Goal: Check status

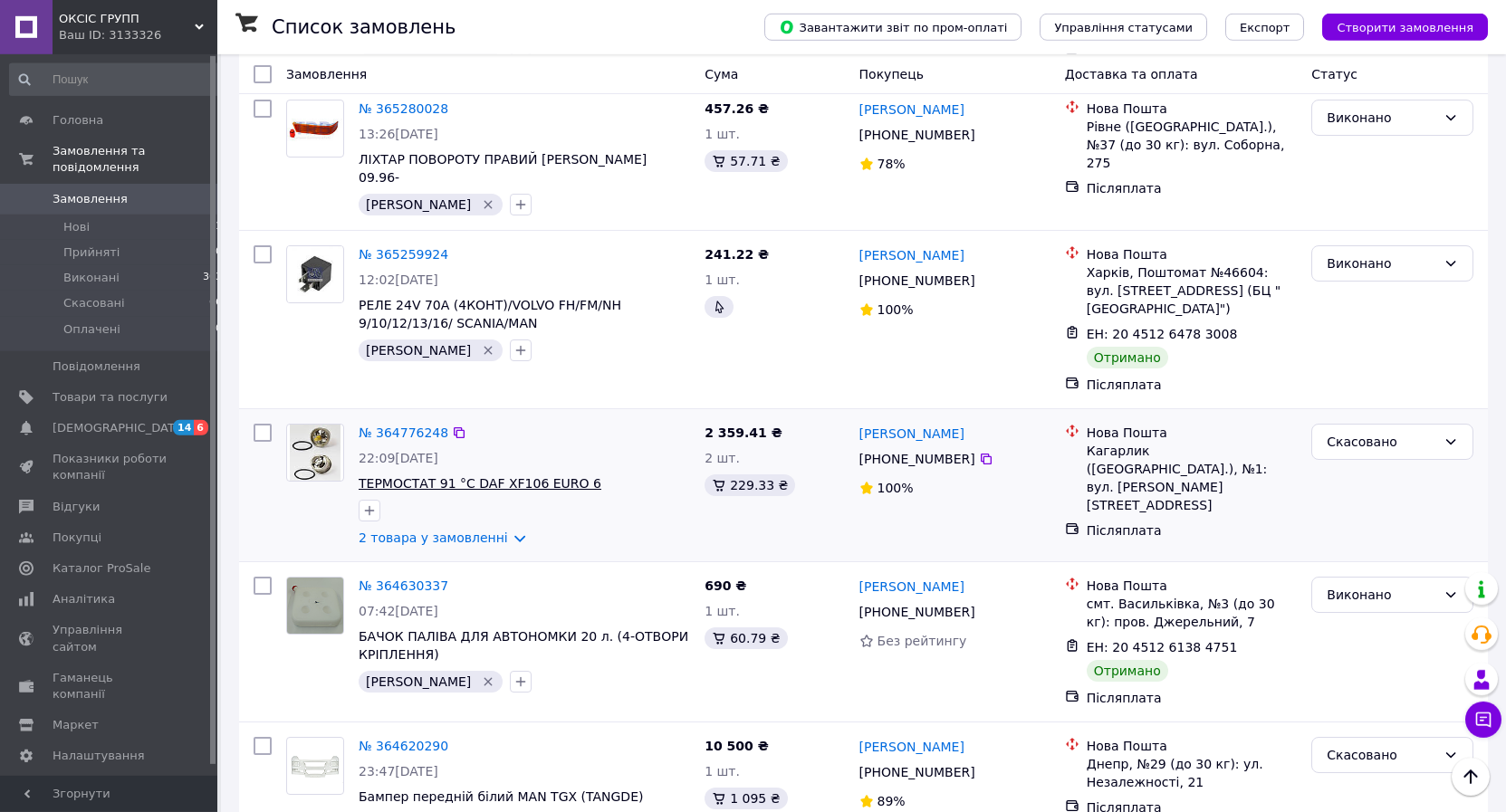
scroll to position [1386, 0]
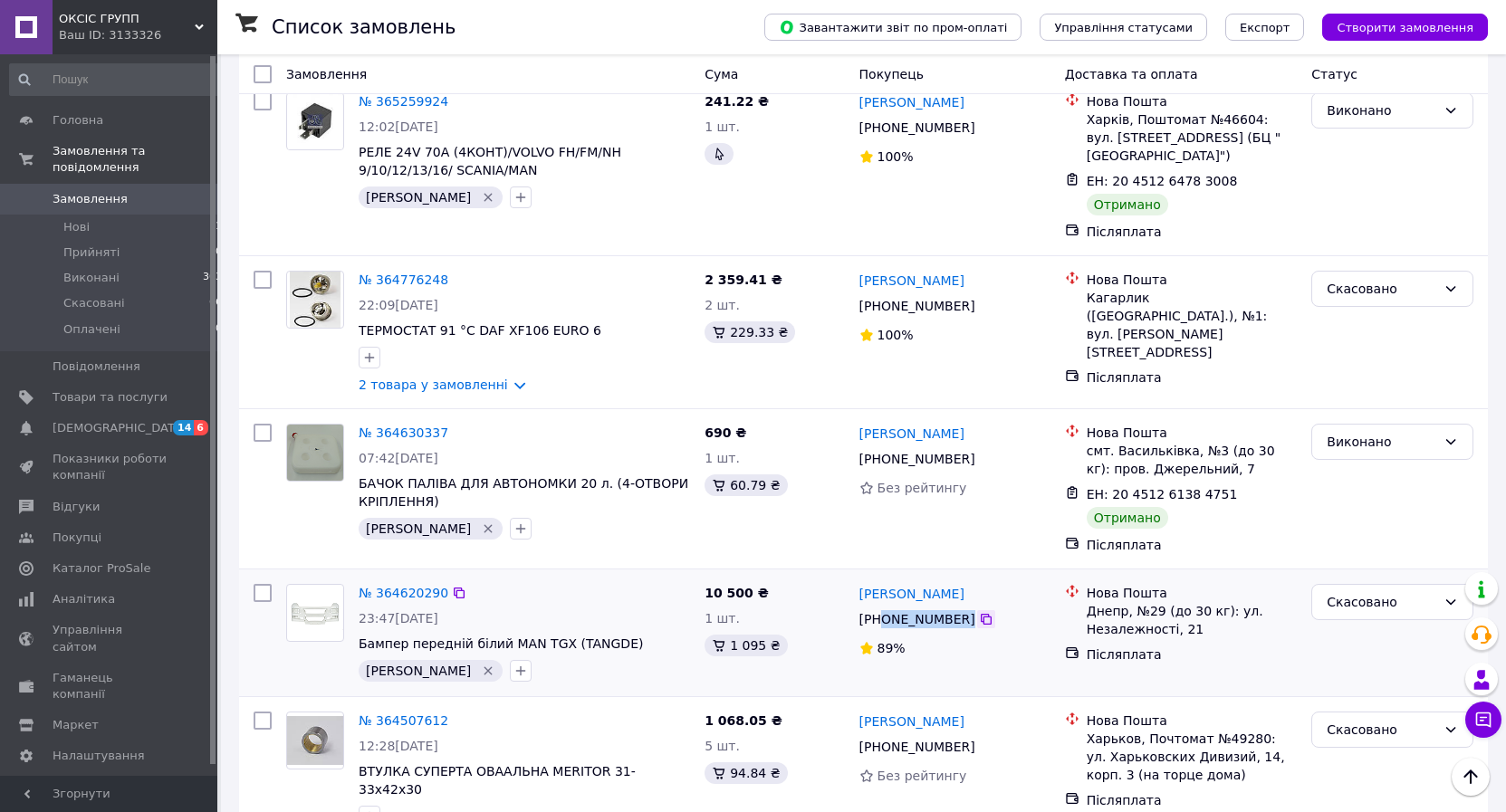
drag, startPoint x: 880, startPoint y: 476, endPoint x: 971, endPoint y: 478, distance: 91.0
click at [971, 609] on div "[PHONE_NUMBER]" at bounding box center [955, 620] width 194 height 21
copy div "0 98 903 86 00"
drag, startPoint x: 351, startPoint y: 500, endPoint x: 444, endPoint y: 505, distance: 93.1
click at [444, 577] on div "№ 364620290 23:47[DATE] Бампер передній білий MAN TGX (TANGDE) [PERSON_NAME]" at bounding box center [488, 632] width 418 height 112
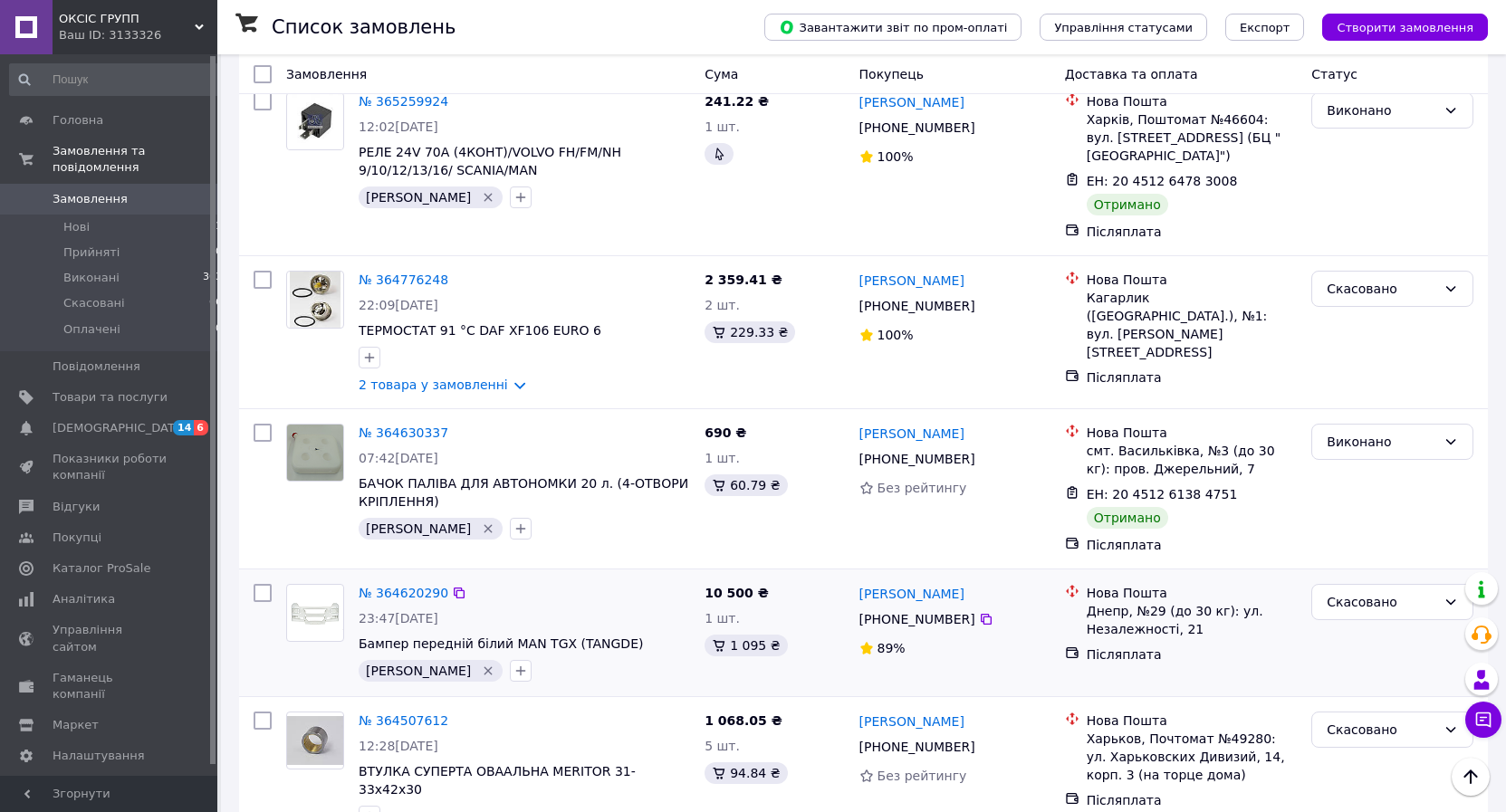
drag, startPoint x: 609, startPoint y: 547, endPoint x: 565, endPoint y: 538, distance: 44.9
click at [611, 570] on div "№ 364620290 23:47[DATE] Бампер передній білий MAN TGX (TANGDE) [PERSON_NAME]   …" at bounding box center [864, 633] width 1249 height 127
drag, startPoint x: 361, startPoint y: 498, endPoint x: 558, endPoint y: 542, distance: 201.9
click at [450, 577] on div "№ 364620290 23:47[DATE] Бампер передній білий MAN TGX (TANGDE) [PERSON_NAME]" at bounding box center [488, 632] width 418 height 112
drag, startPoint x: 598, startPoint y: 562, endPoint x: 667, endPoint y: 527, distance: 77.4
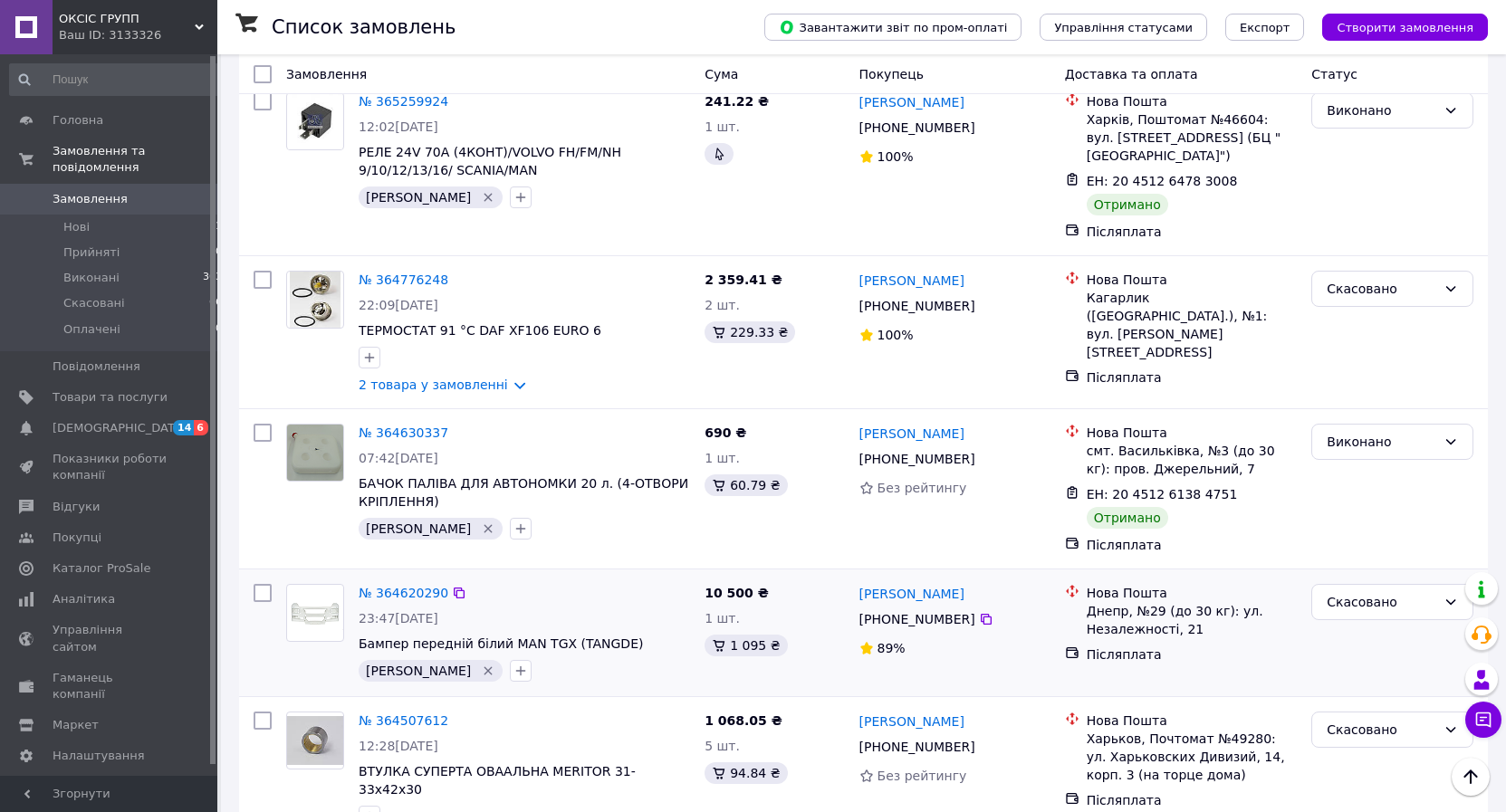
click at [661, 552] on div "Замовлення Cума Покупець Доставка та оплата Статус № 366064499 19:49[DATE] ГОЛІ…" at bounding box center [864, 557] width 1249 height 3426
drag, startPoint x: 629, startPoint y: 502, endPoint x: 359, endPoint y: 500, distance: 270.0
click at [359, 635] on span "Бампер передній білий MAN TGX (TANGDE)" at bounding box center [524, 644] width 331 height 19
copy span "Бампер передній білий MAN TGX (TANGDE)"
